Goal: Find specific page/section: Find specific page/section

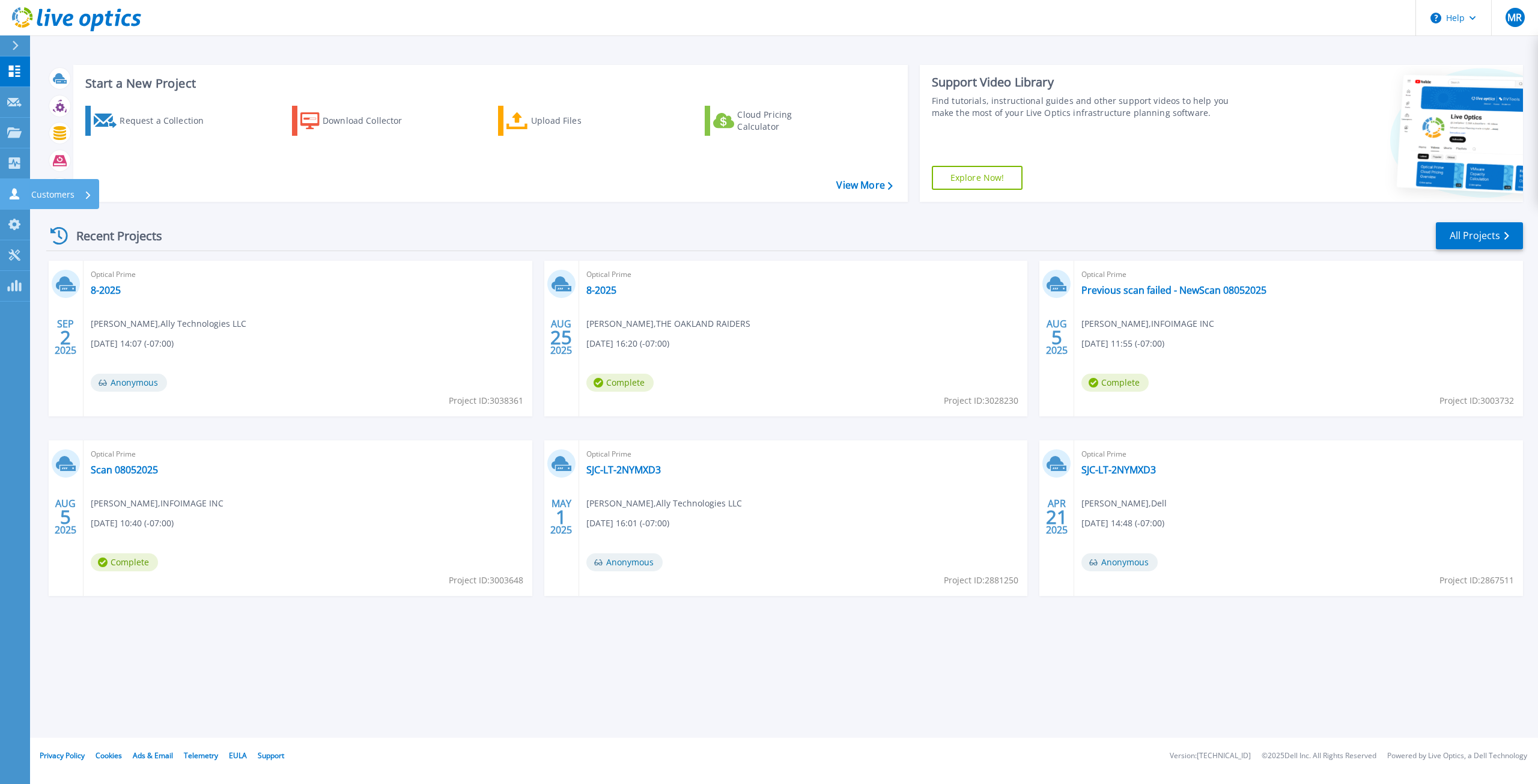
click at [42, 191] on p "Customers" at bounding box center [53, 195] width 43 height 32
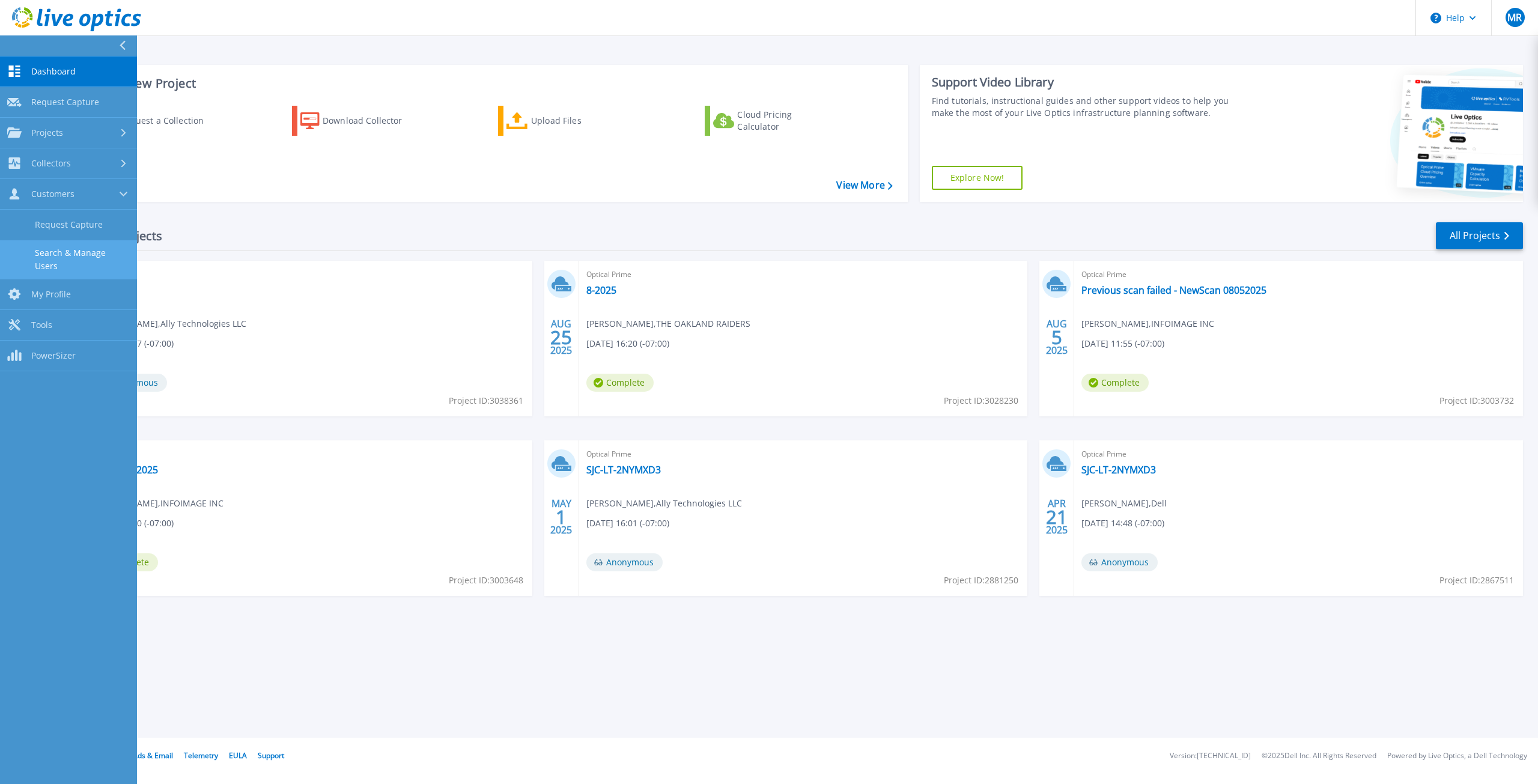
click at [72, 248] on link "Search & Manage Users" at bounding box center [69, 259] width 137 height 38
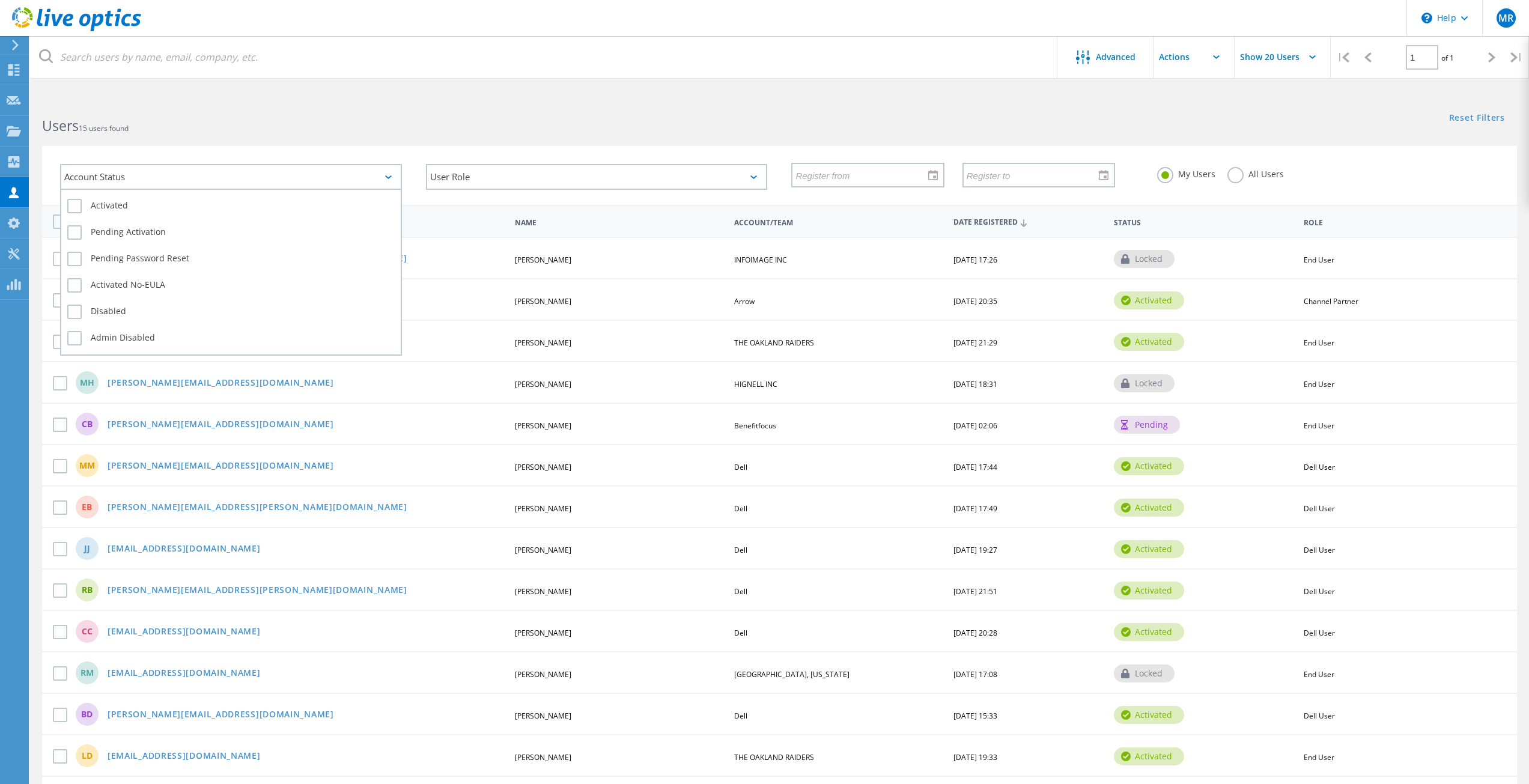
click at [245, 169] on div "Account Status" at bounding box center [231, 177] width 342 height 26
click at [262, 97] on html "\n Help Explore Helpful Articles Contact Support MR Channel Partner Momin Raees…" at bounding box center [764, 453] width 1529 height 906
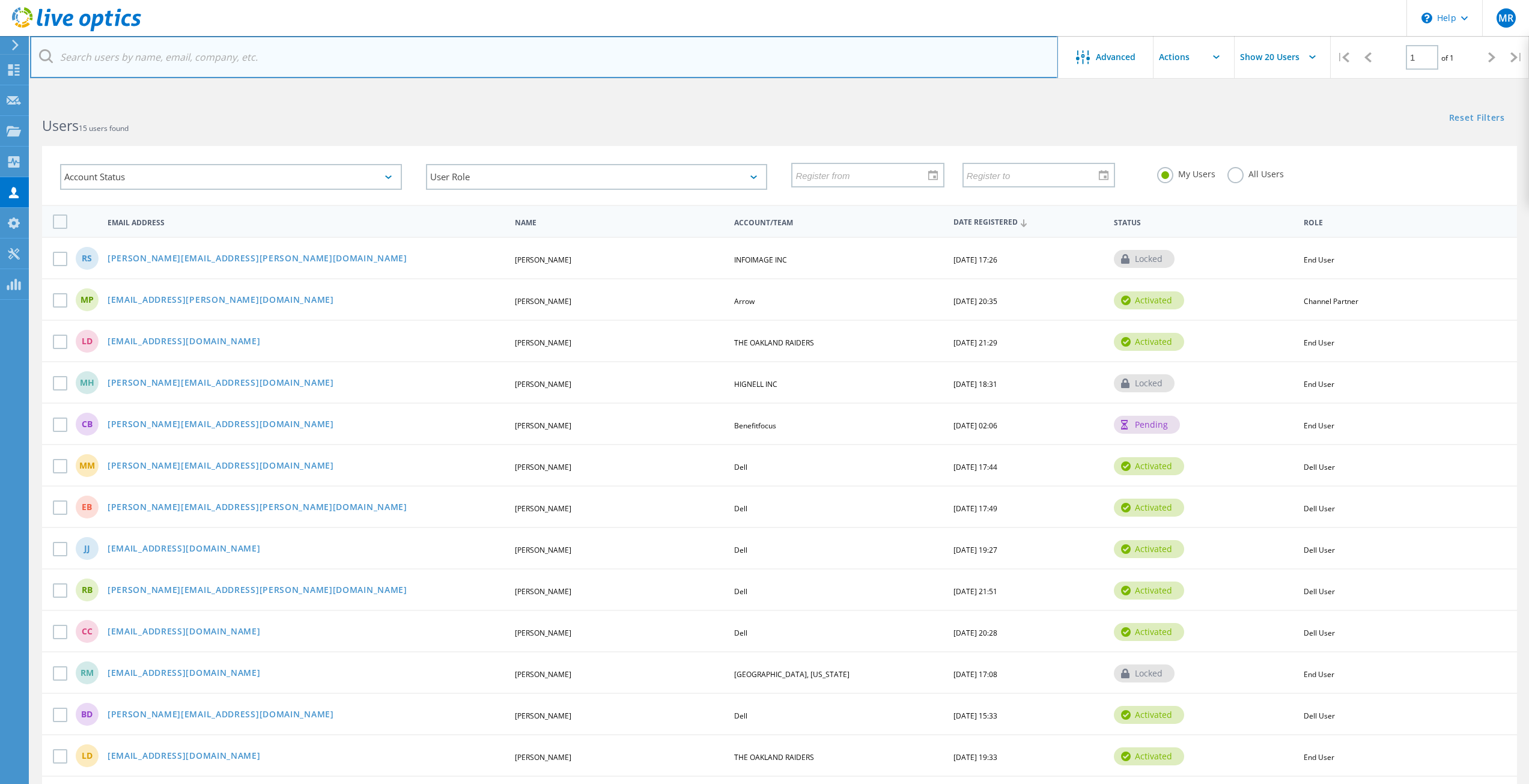
click at [238, 58] on input "text" at bounding box center [544, 57] width 1028 height 42
paste input "GBBPAG"
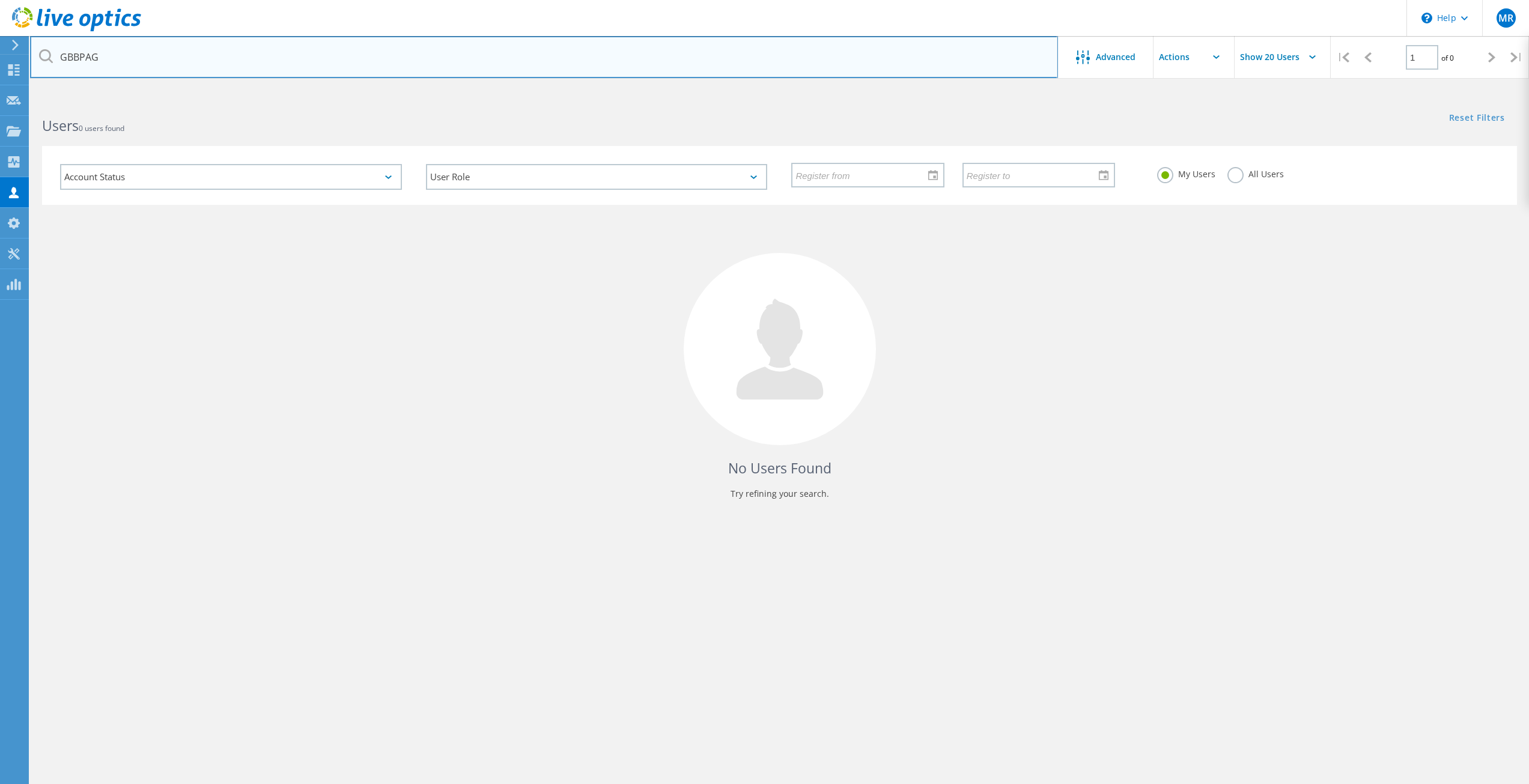
drag, startPoint x: 185, startPoint y: 45, endPoint x: 3, endPoint y: 48, distance: 182.0
click at [3, 99] on div "\n Help Explore Helpful Articles Contact Support MR Channel Partner Momin Raees…" at bounding box center [764, 464] width 1529 height 729
paste input "raymondm@sanpabloca.gov"
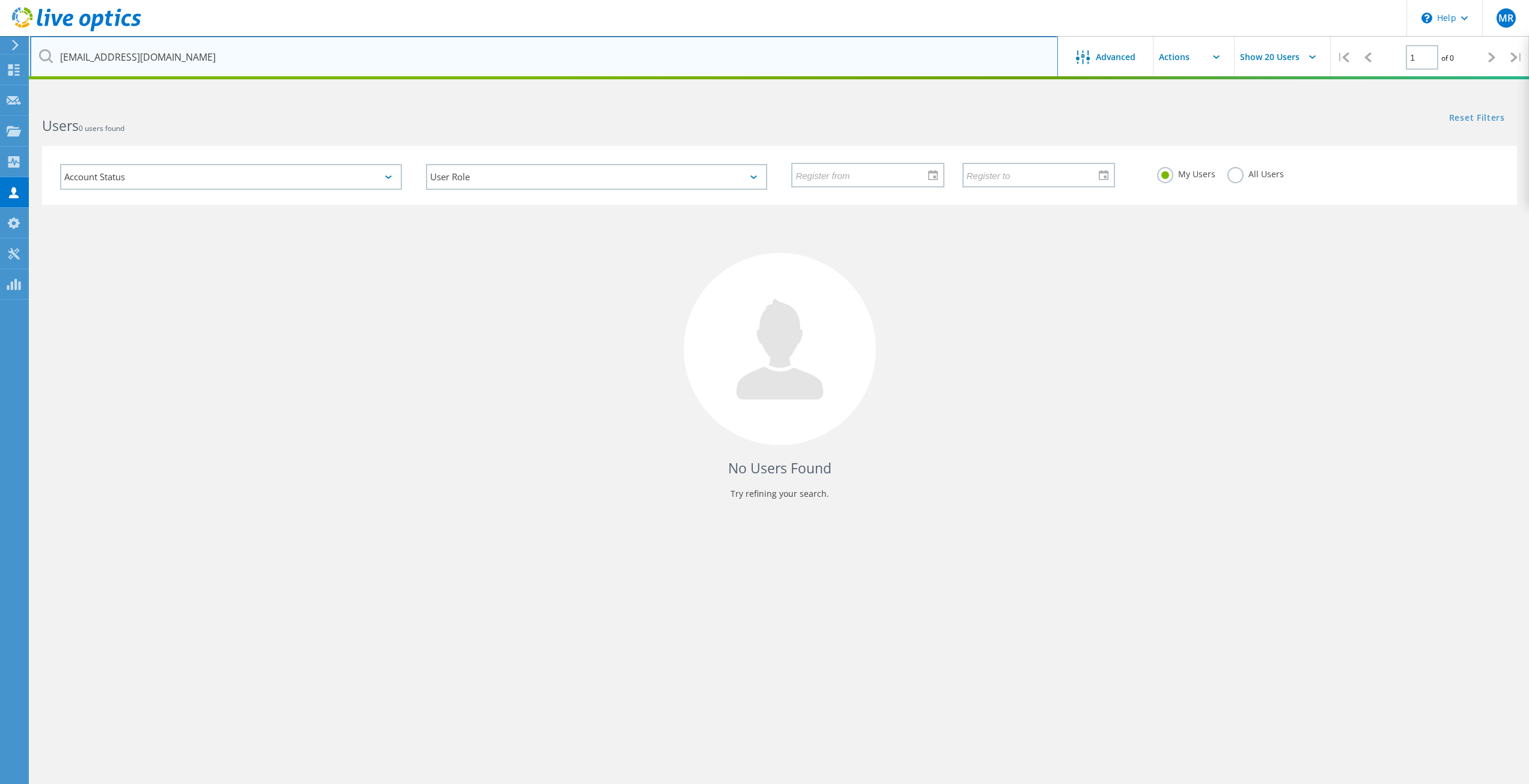
click at [122, 54] on input "GBBPAGraymondm@sanpabloca.gov" at bounding box center [544, 57] width 1028 height 42
drag, startPoint x: 239, startPoint y: 64, endPoint x: -42, endPoint y: 43, distance: 281.8
click at [0, 43] on html "\n Help Explore Helpful Articles Contact Support MR Channel Partner Momin Raees…" at bounding box center [764, 414] width 1529 height 829
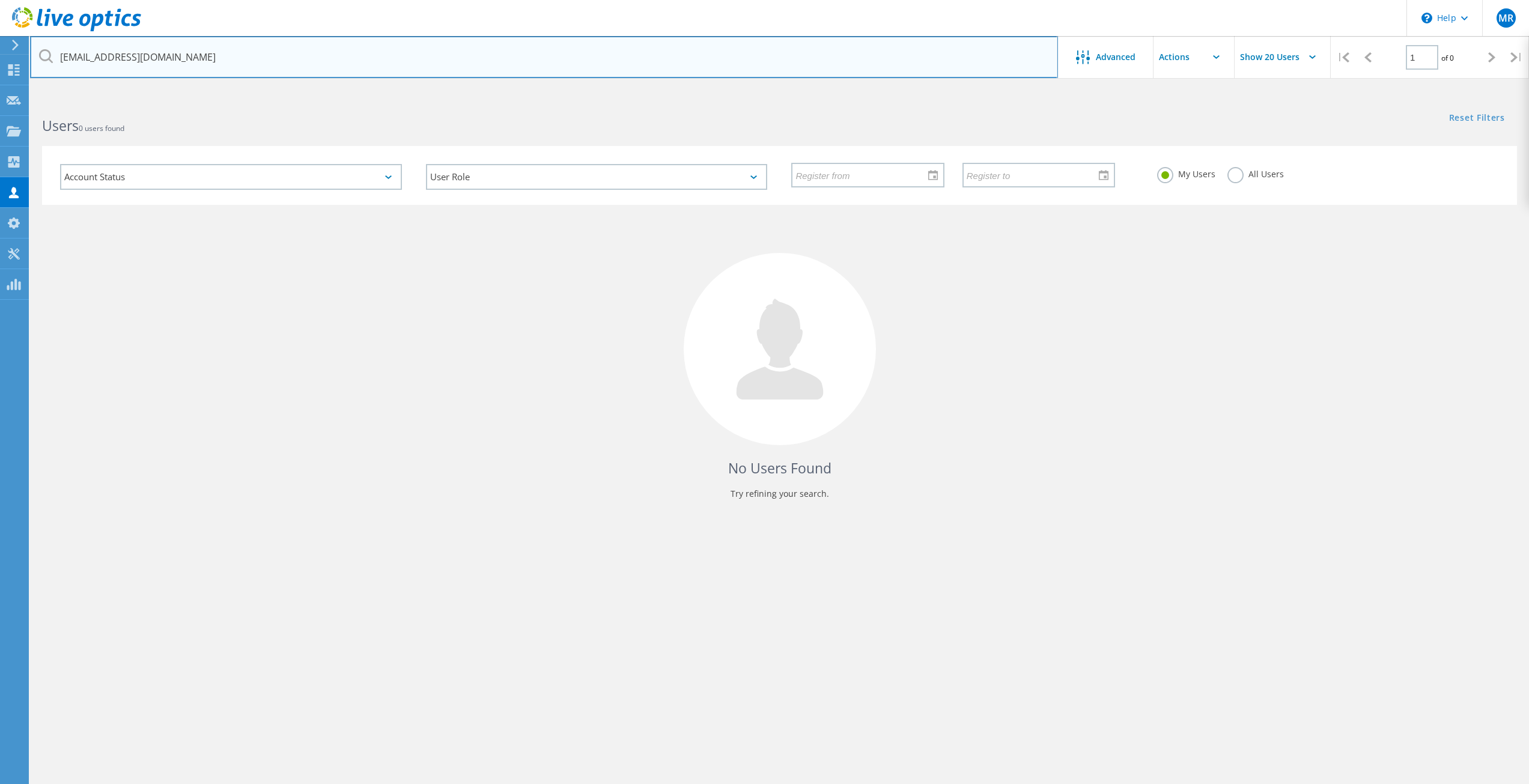
paste input "text"
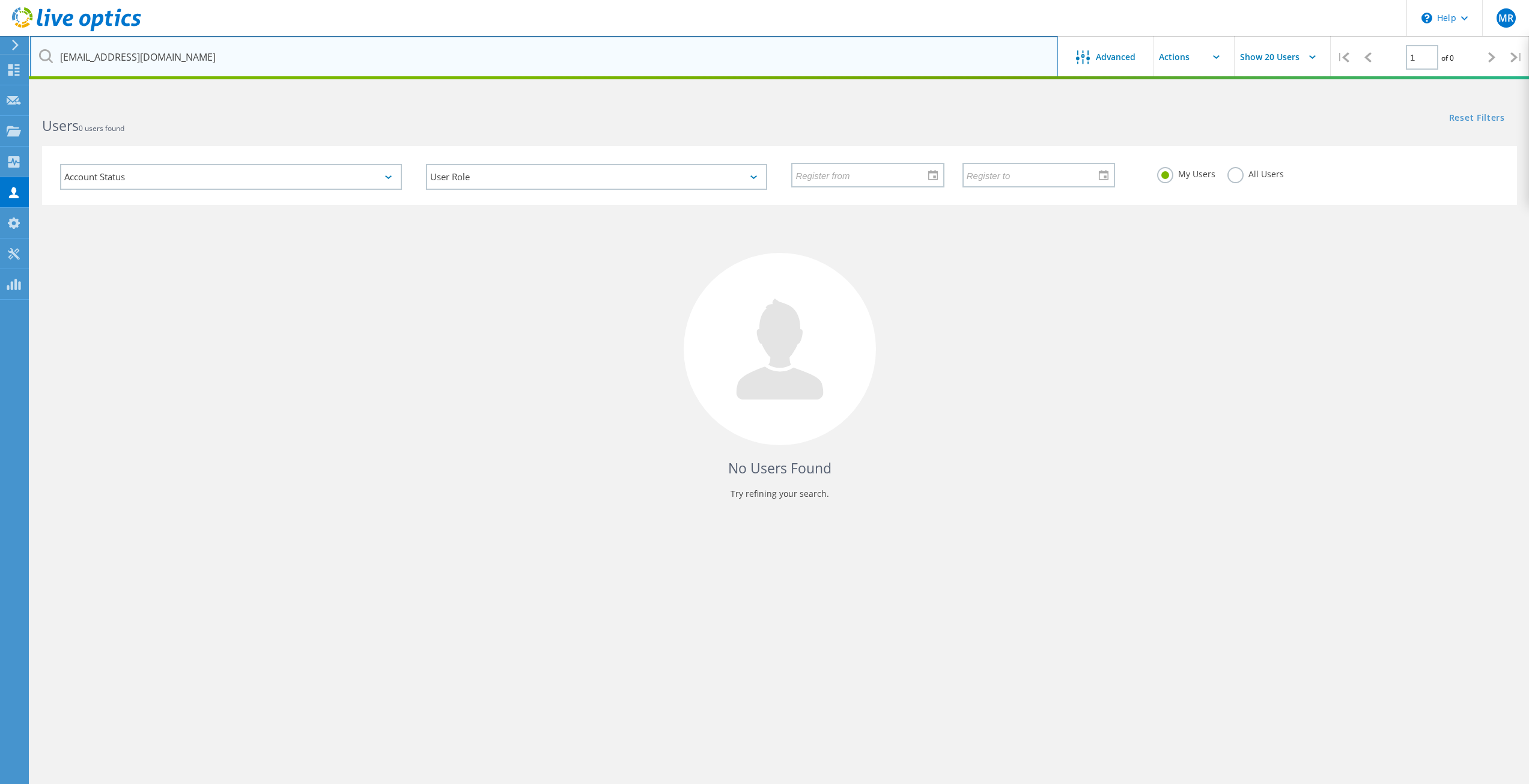
type input "raymondm@sanpabloca.gov"
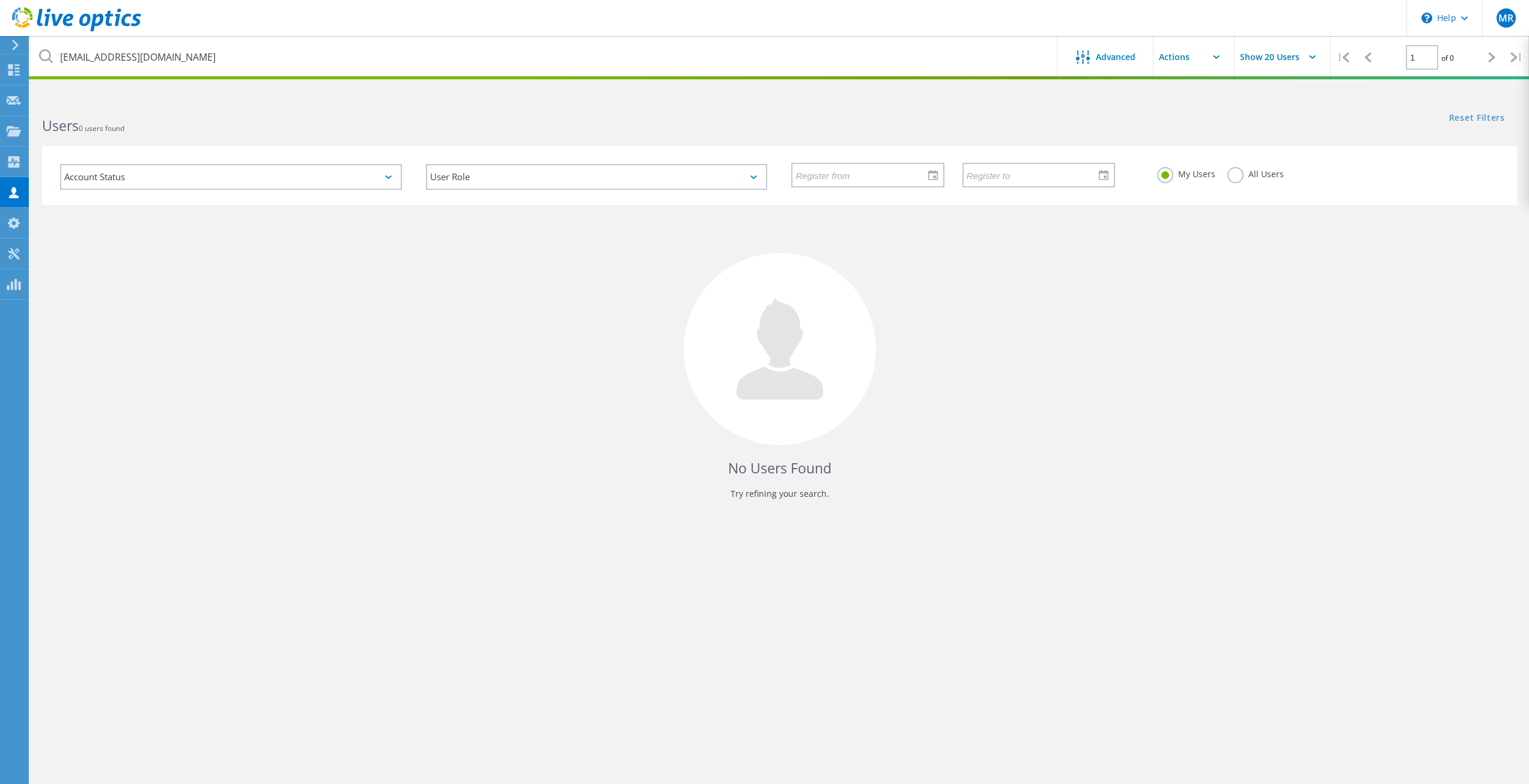
click at [205, 100] on div "Users 0 users found" at bounding box center [404, 115] width 749 height 32
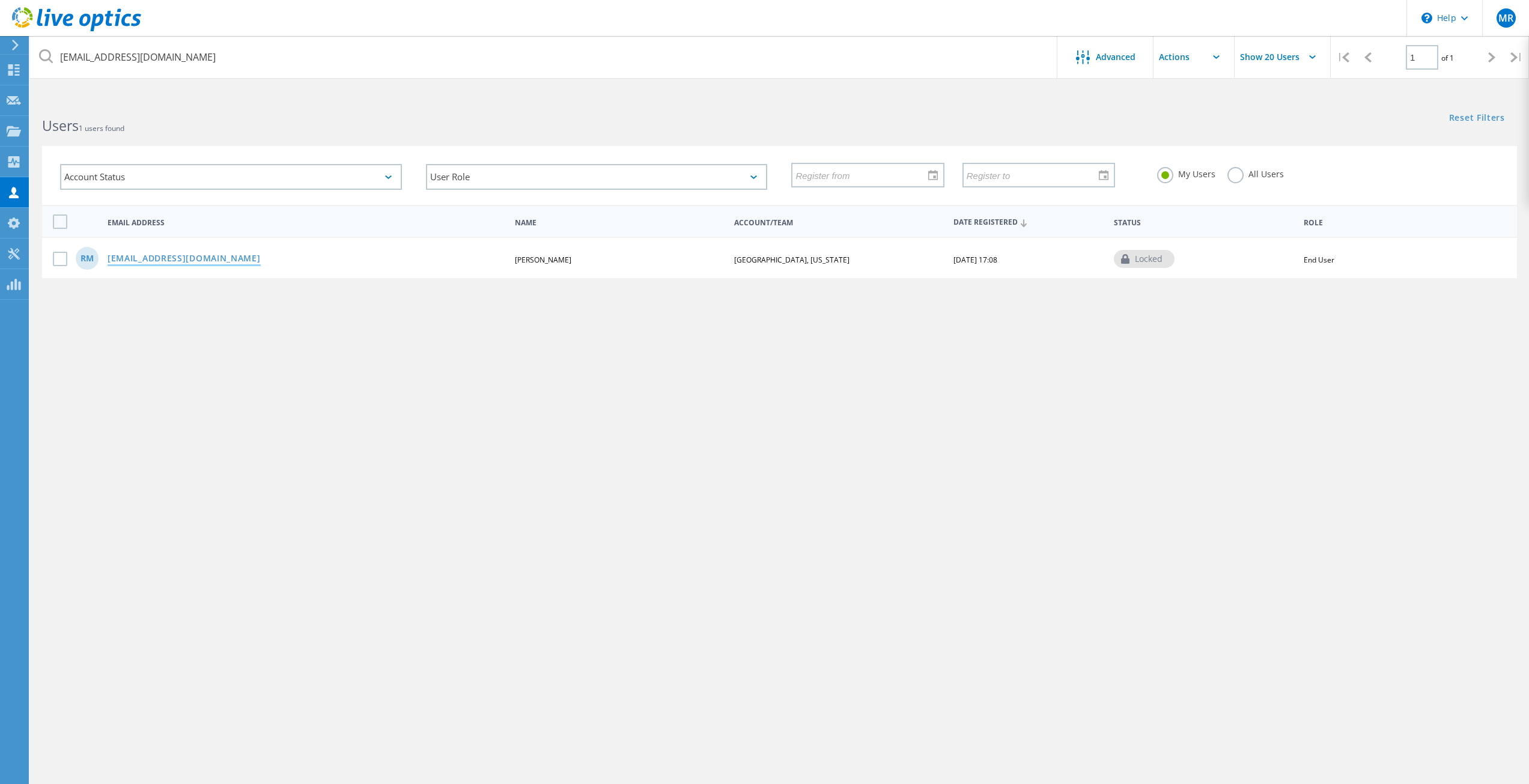
click at [168, 259] on link "RaymondM@SanPabloCA.gov" at bounding box center [184, 259] width 153 height 10
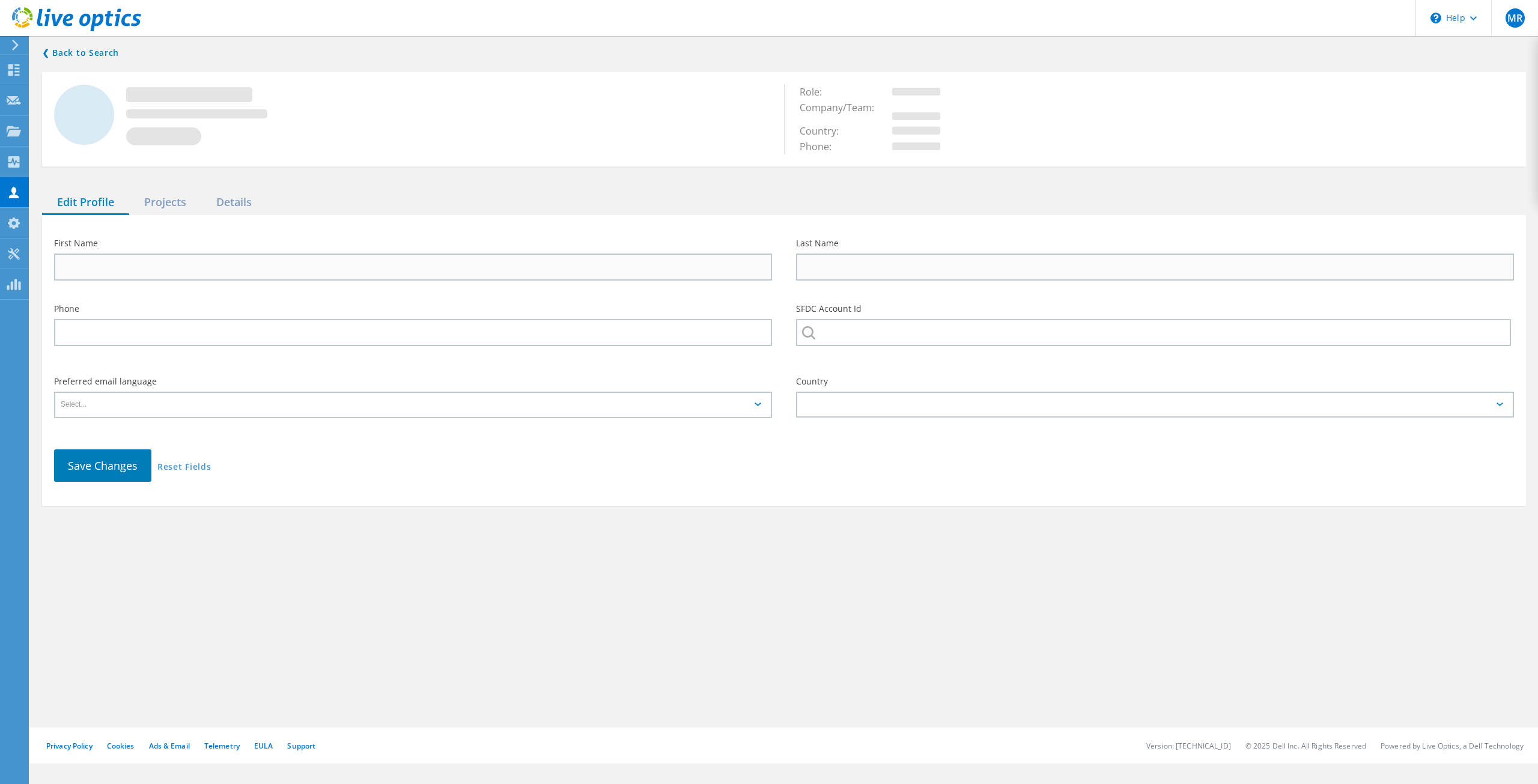
type input "Raymond"
type input "Mar"
type input "510.215.3041"
type input "SAN PABLO, CALIFORNIA"
type input "English"
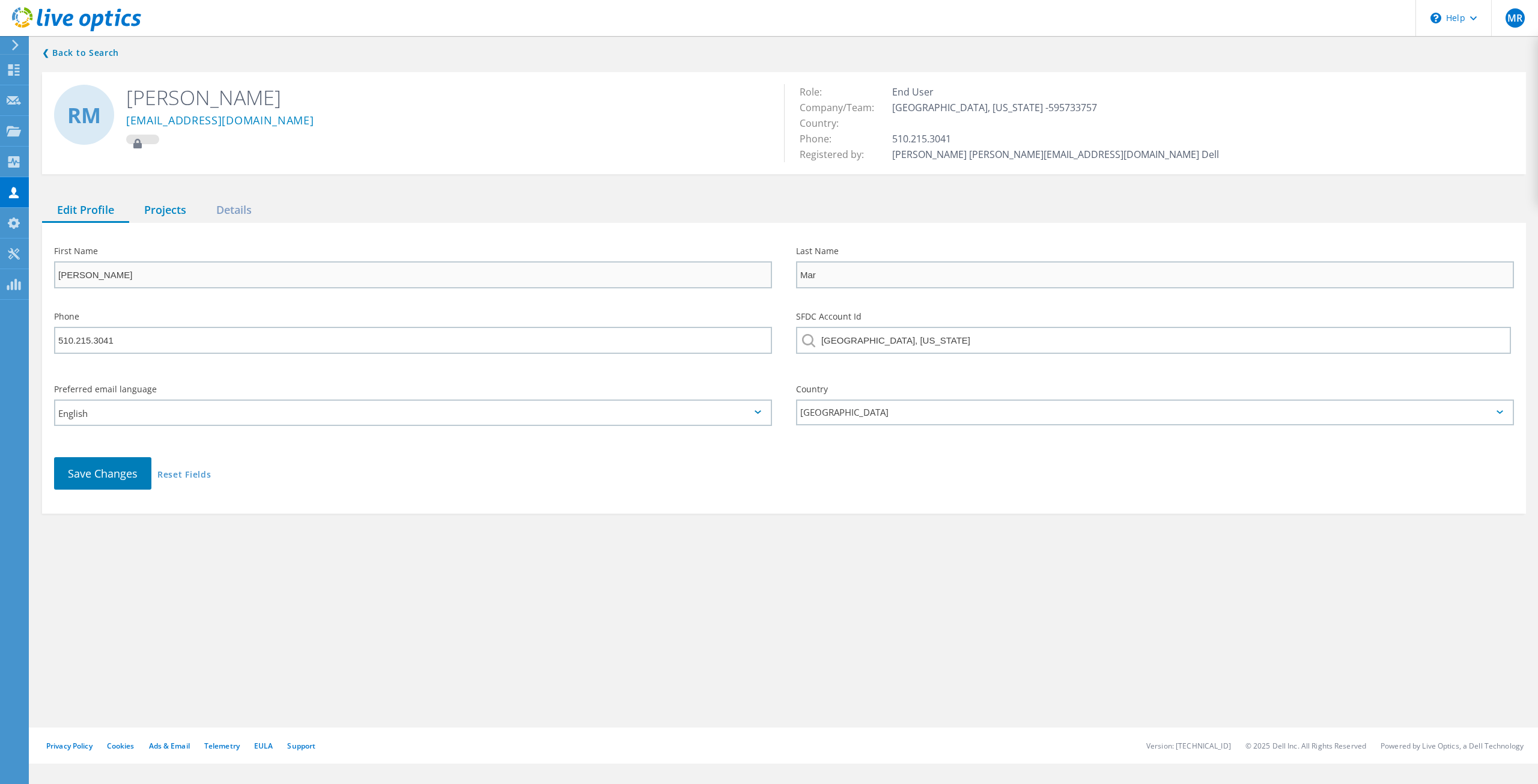
click at [179, 200] on div "Projects" at bounding box center [166, 211] width 72 height 25
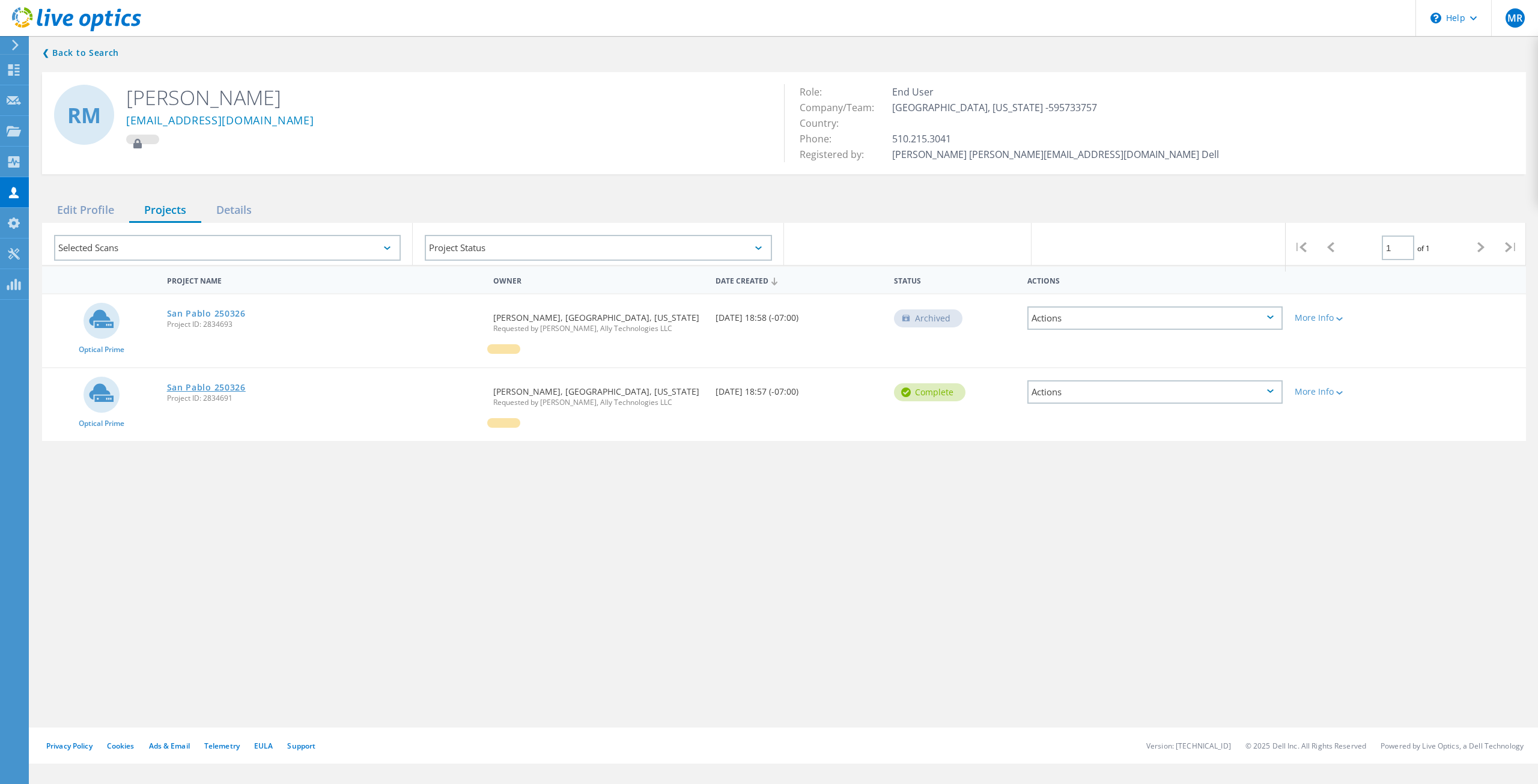
click at [198, 387] on link "San Pablo 250326" at bounding box center [206, 387] width 79 height 8
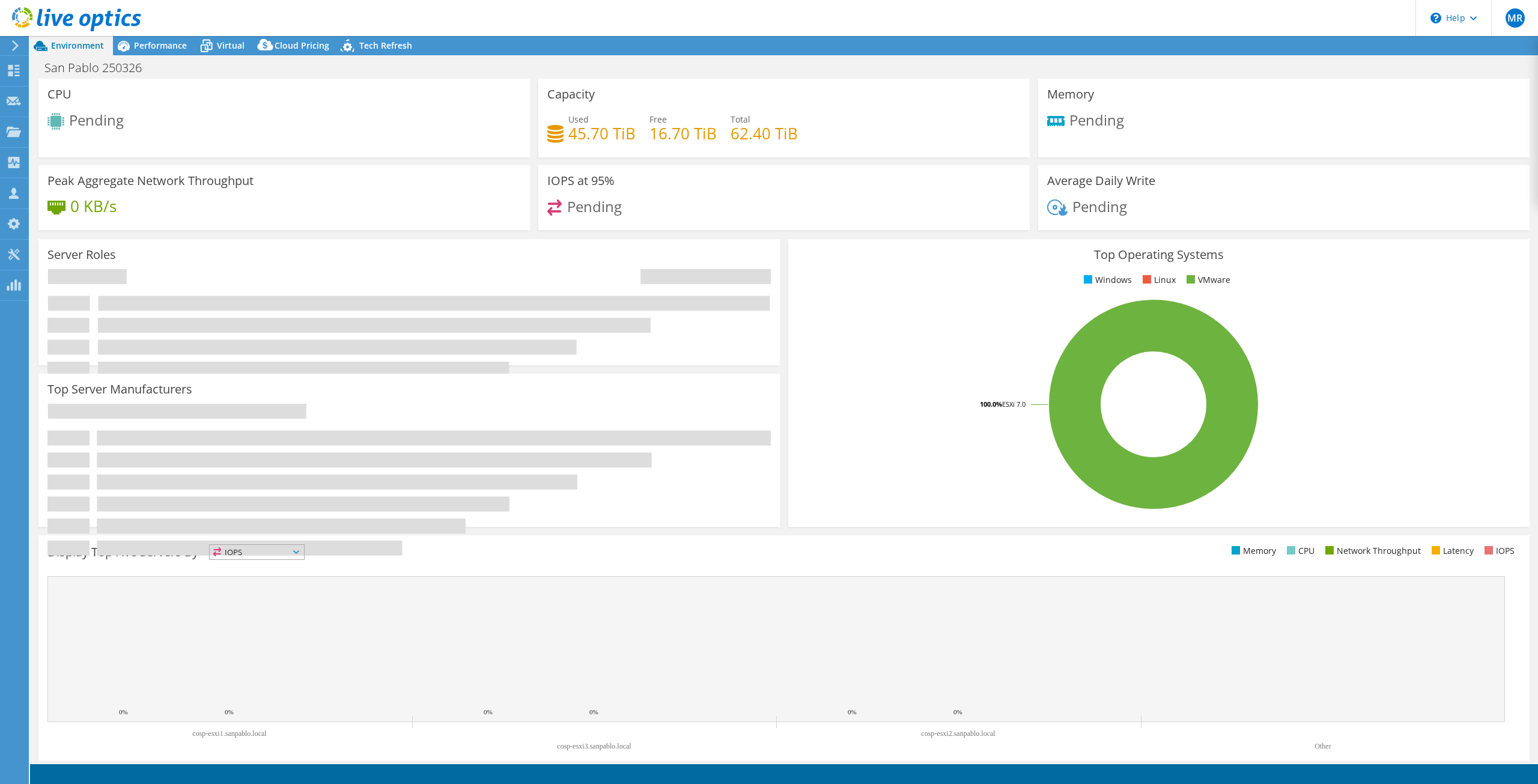
select select "USD"
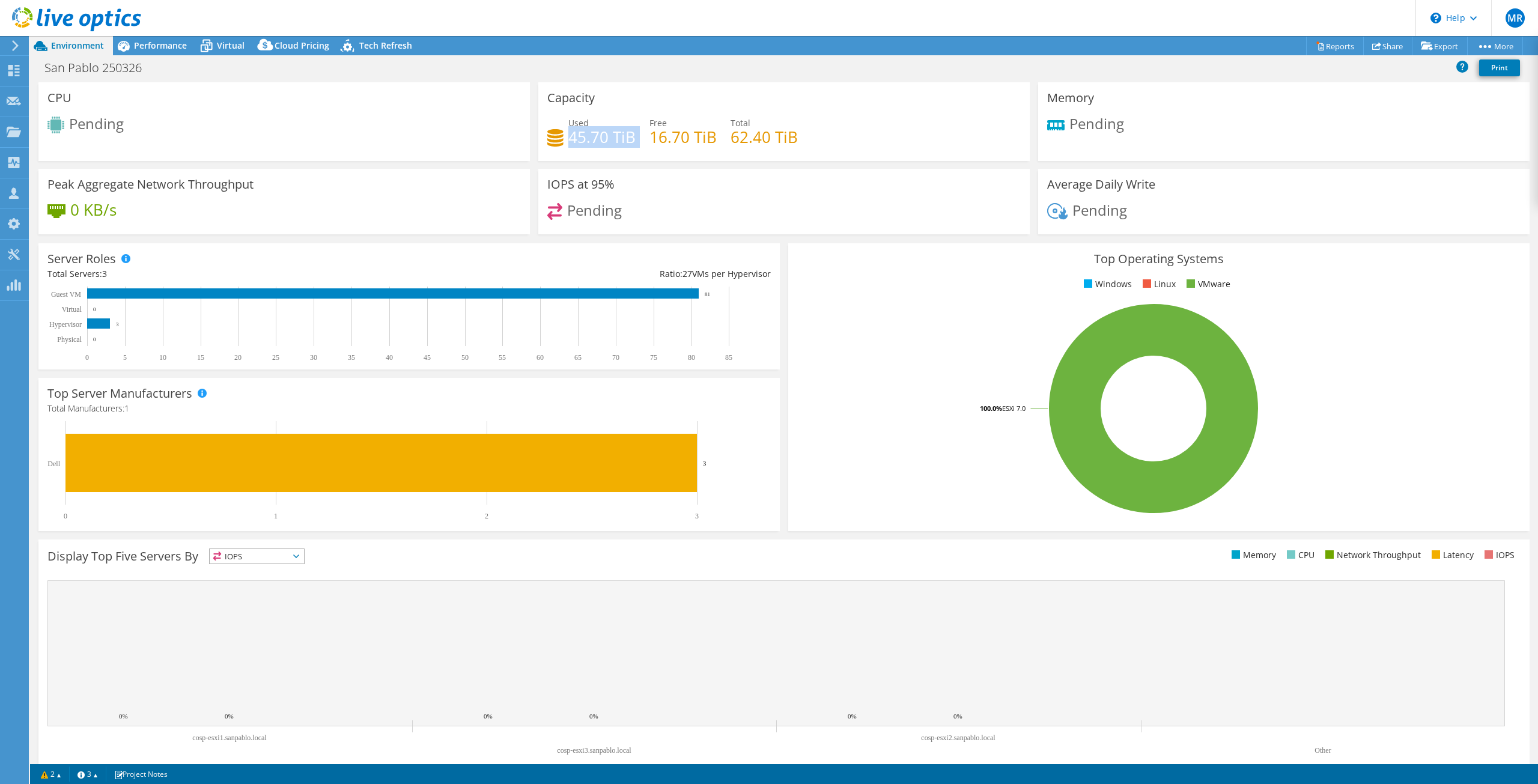
drag, startPoint x: 569, startPoint y: 138, endPoint x: 637, endPoint y: 137, distance: 68.0
click at [637, 137] on div "Used 45.70 TiB Free 16.70 TiB Total 62.40 TiB" at bounding box center [784, 135] width 473 height 39
click at [647, 149] on div "Used 45.70 TiB Free 16.70 TiB Total 62.40 TiB" at bounding box center [784, 135] width 473 height 39
drag, startPoint x: 565, startPoint y: 135, endPoint x: 623, endPoint y: 132, distance: 58.1
click at [623, 132] on div "Used 45.70 TiB" at bounding box center [591, 129] width 89 height 27
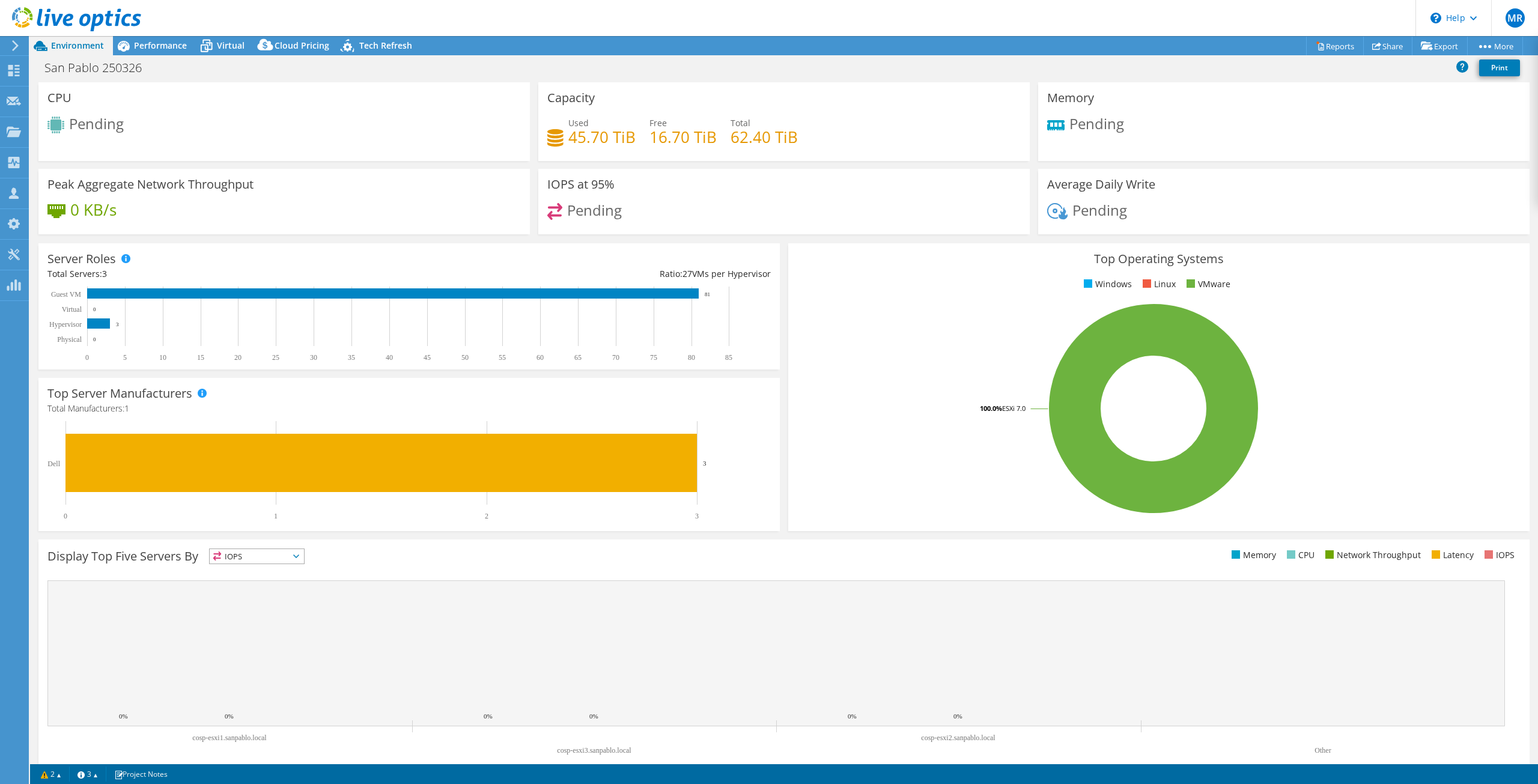
click at [757, 133] on h4 "62.40 TiB" at bounding box center [764, 136] width 67 height 13
drag, startPoint x: 795, startPoint y: 140, endPoint x: 688, endPoint y: 141, distance: 107.0
click at [688, 141] on div "Used 45.70 TiB Free 16.70 TiB Total 62.40 TiB" at bounding box center [784, 135] width 473 height 39
click at [814, 118] on div "Used 45.70 TiB Free 16.70 TiB Total 62.40 TiB" at bounding box center [784, 135] width 473 height 39
drag, startPoint x: 566, startPoint y: 138, endPoint x: 785, endPoint y: 137, distance: 219.0
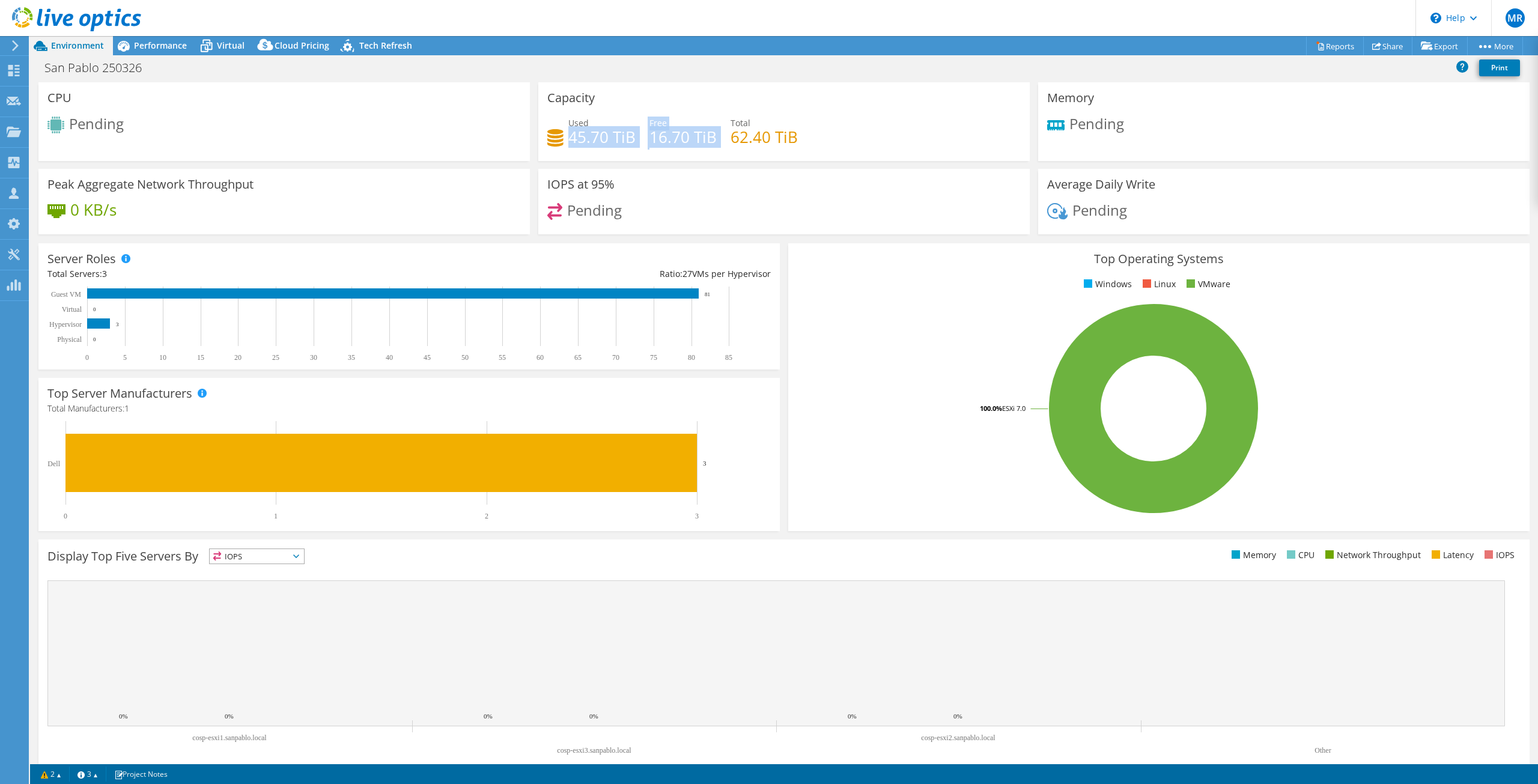
click at [743, 137] on div "Used 45.70 TiB Free 16.70 TiB Total 62.40 TiB" at bounding box center [784, 135] width 473 height 39
click at [851, 138] on div "Used 45.70 TiB Free 16.70 TiB Total 62.40 TiB" at bounding box center [784, 135] width 473 height 39
